Goal: Task Accomplishment & Management: Manage account settings

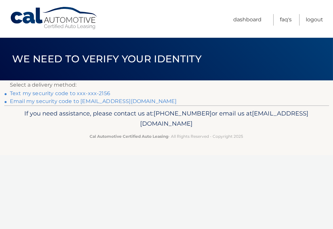
click at [84, 96] on link "Text my security code to xxx-xxx-2156" at bounding box center [60, 93] width 100 height 6
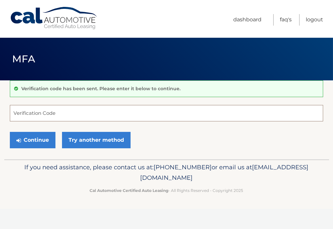
click at [60, 111] on input "Verification Code" at bounding box center [166, 113] width 313 height 16
click at [18, 118] on input "501421" at bounding box center [166, 113] width 313 height 16
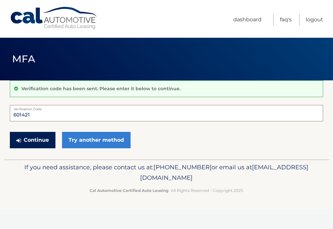
type input "601421"
click at [43, 148] on button "Continue" at bounding box center [33, 140] width 46 height 16
click at [44, 147] on button "Continue" at bounding box center [33, 140] width 46 height 16
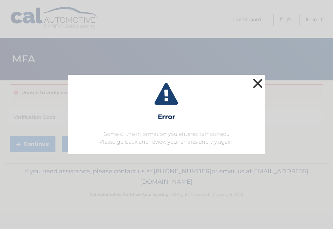
click at [262, 77] on button "×" at bounding box center [257, 83] width 13 height 13
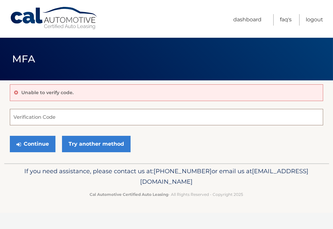
click at [45, 116] on input "Verification Code" at bounding box center [166, 117] width 313 height 16
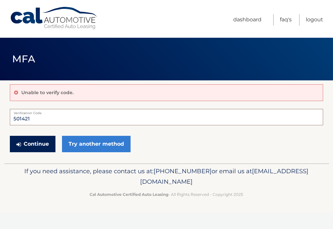
type input "501421"
click at [32, 149] on button "Continue" at bounding box center [33, 144] width 46 height 16
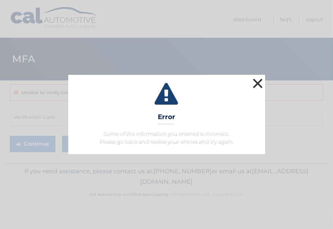
click at [255, 77] on button "×" at bounding box center [257, 83] width 13 height 13
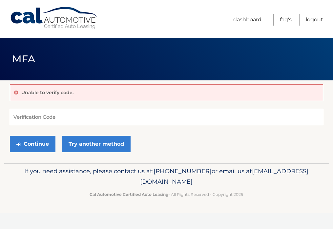
click at [16, 114] on input "Verification Code" at bounding box center [166, 117] width 313 height 16
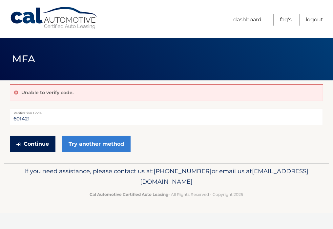
type input "601421"
click at [32, 151] on button "Continue" at bounding box center [33, 144] width 46 height 16
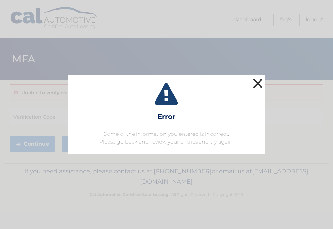
click at [261, 77] on button "×" at bounding box center [257, 83] width 13 height 13
click at [254, 77] on button "×" at bounding box center [257, 83] width 13 height 13
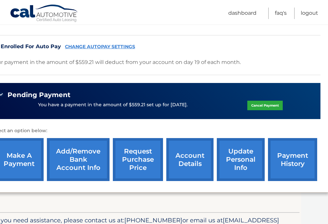
scroll to position [164, 0]
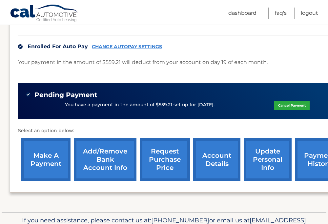
click at [227, 162] on link "account details" at bounding box center [216, 159] width 47 height 43
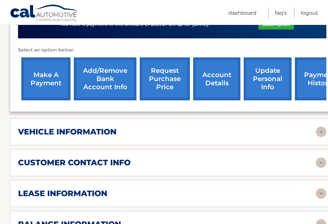
scroll to position [328, 0]
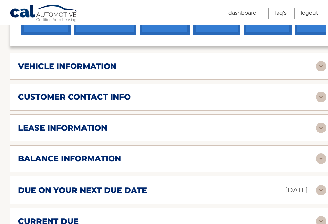
click at [324, 130] on img at bounding box center [321, 128] width 10 height 10
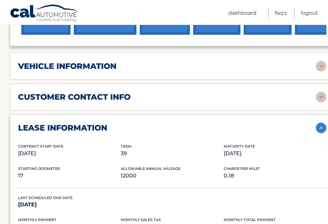
drag, startPoint x: 257, startPoint y: 156, endPoint x: 227, endPoint y: 155, distance: 30.5
click at [227, 155] on p "Feb 19, 2026" at bounding box center [275, 153] width 103 height 9
copy p "Feb 19, 2026"
click at [55, 124] on div "lease information Contract Start Date Nov 19, 2022 Term 39 Maturity Date Feb 19…" at bounding box center [172, 187] width 325 height 147
click at [59, 80] on div "vehicle information vehicle Year 2023 vehicle make Hyundai vehicle model TUCSON…" at bounding box center [172, 66] width 325 height 27
